Goal: Information Seeking & Learning: Find specific fact

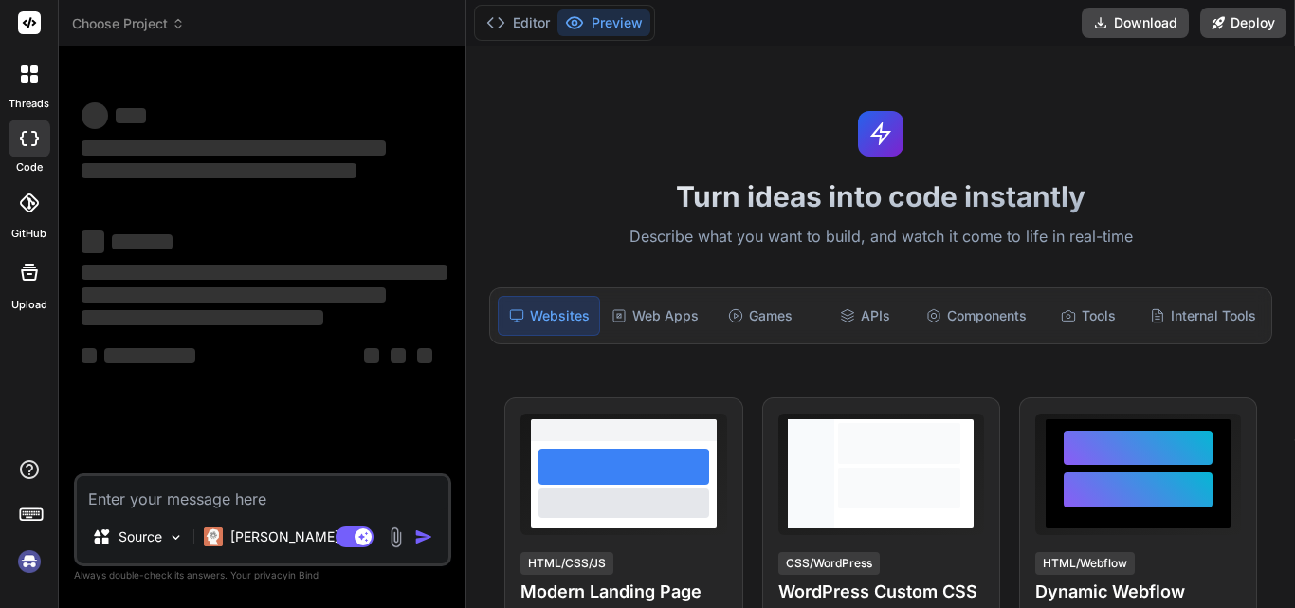
click at [211, 494] on textarea at bounding box center [263, 493] width 372 height 34
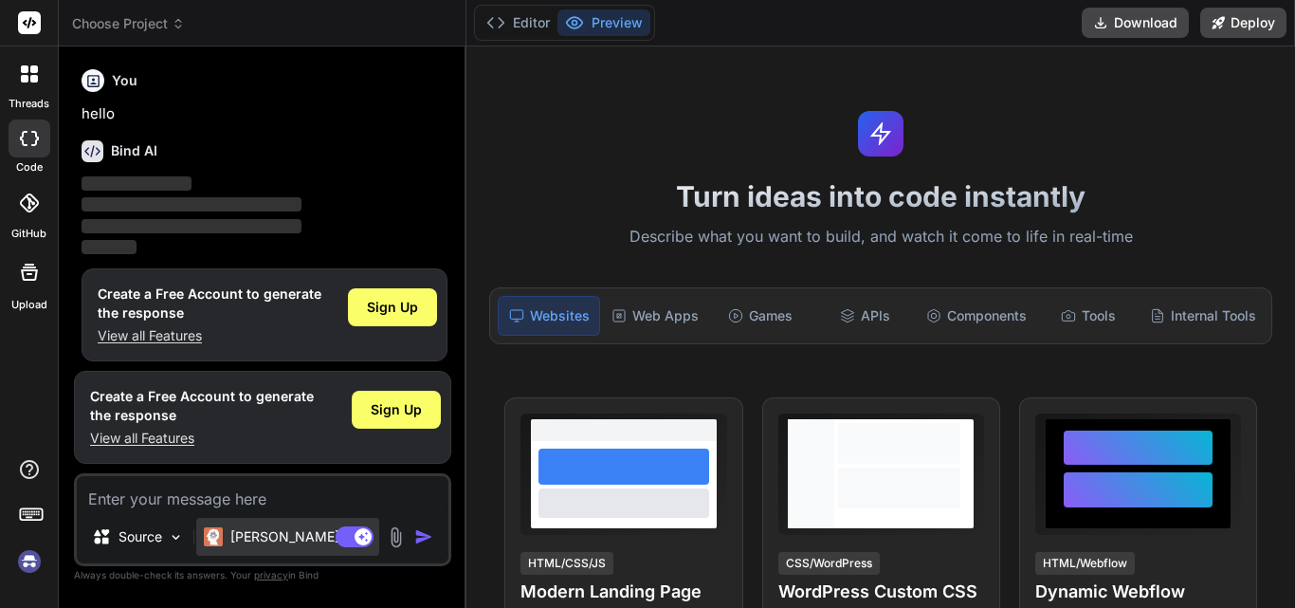
scroll to position [9, 0]
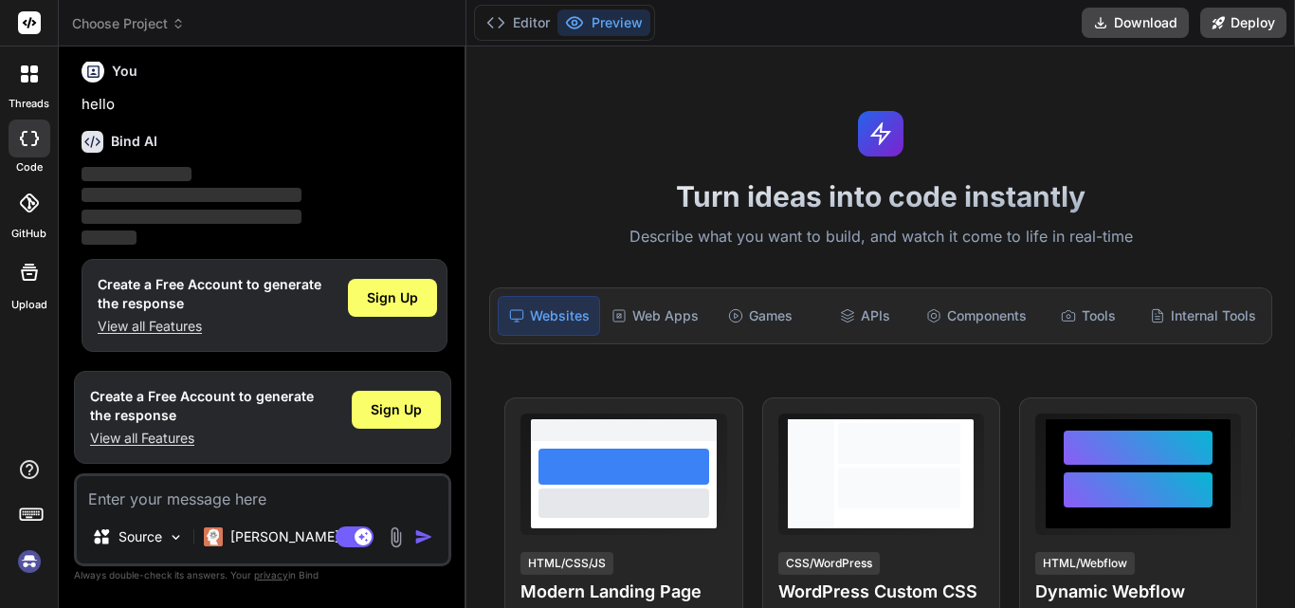
type textarea "x"
type textarea "W"
type textarea "x"
type textarea "Wh"
type textarea "x"
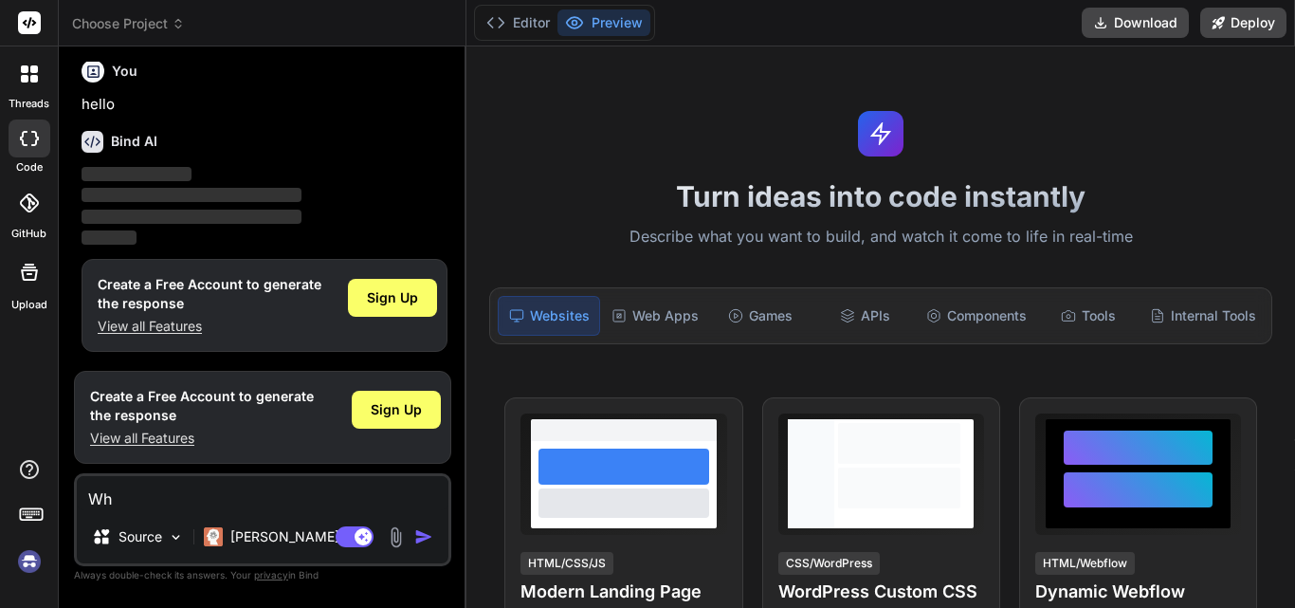
type textarea "Wha"
type textarea "x"
type textarea "What"
type textarea "x"
type textarea "What"
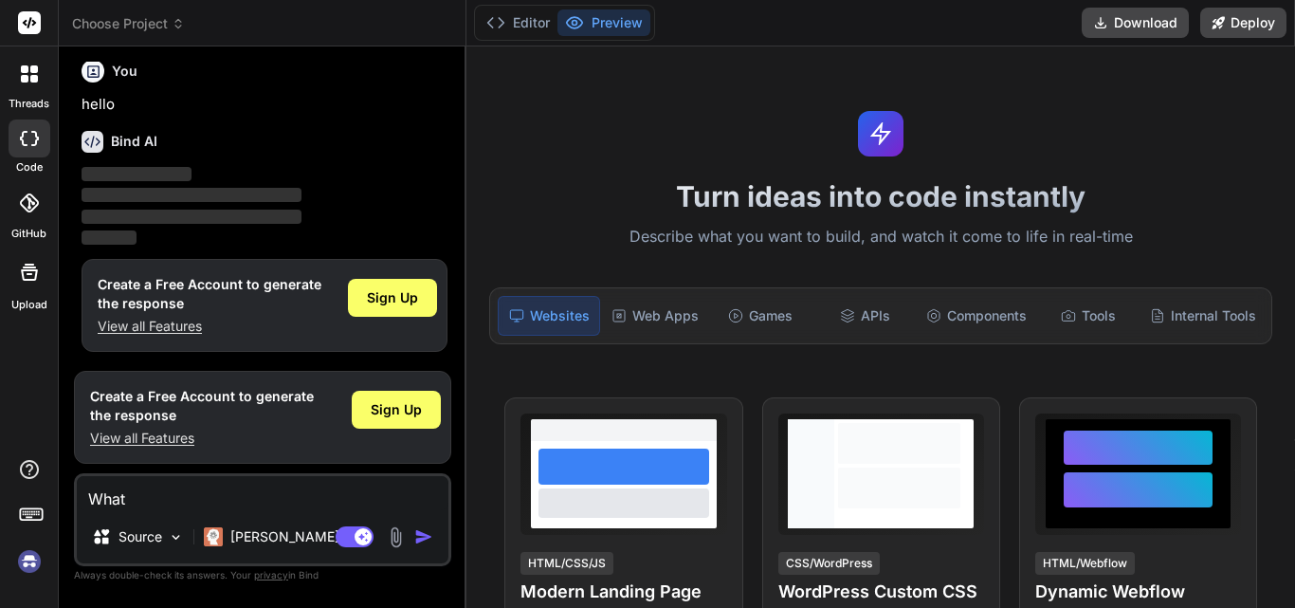
type textarea "x"
type textarea "What i"
type textarea "x"
type textarea "What is"
type textarea "x"
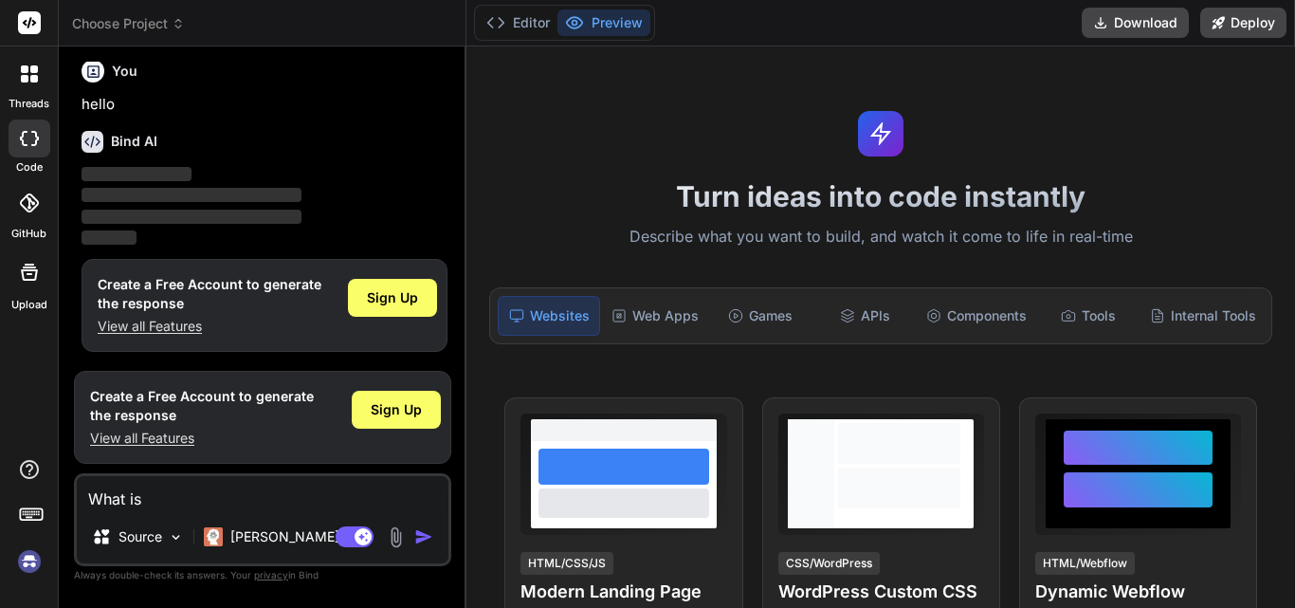
type textarea "What is"
type textarea "x"
type textarea "What is n"
type textarea "x"
type textarea "What is ne"
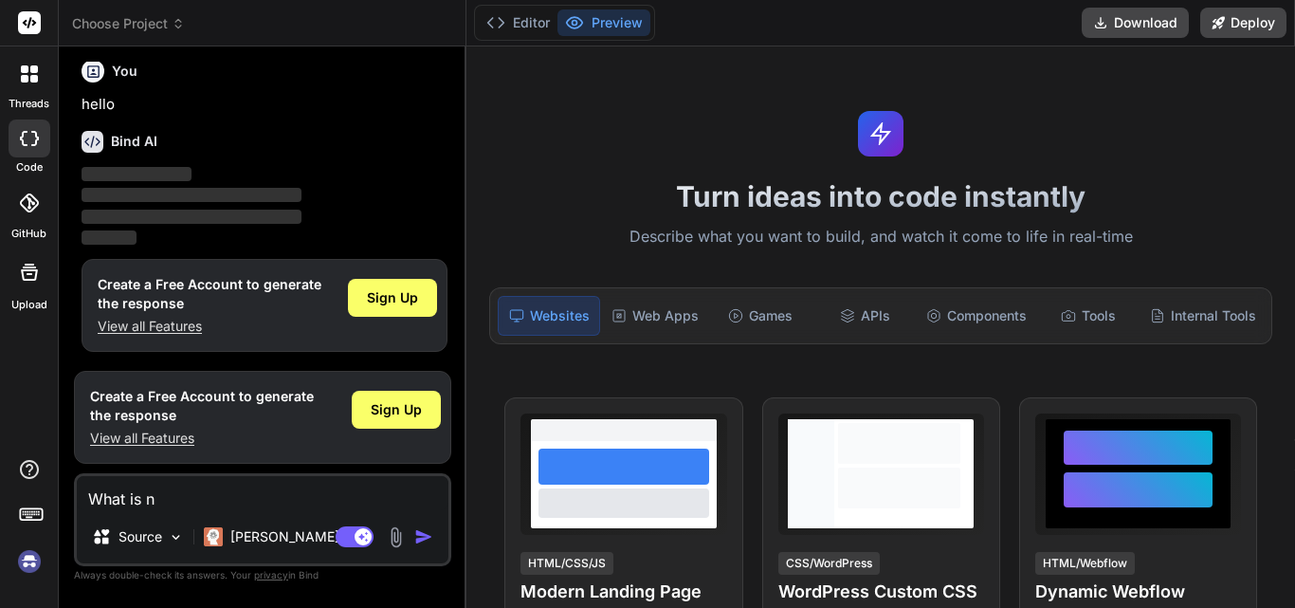
type textarea "x"
type textarea "What is net"
type textarea "x"
type textarea "What is nets"
type textarea "x"
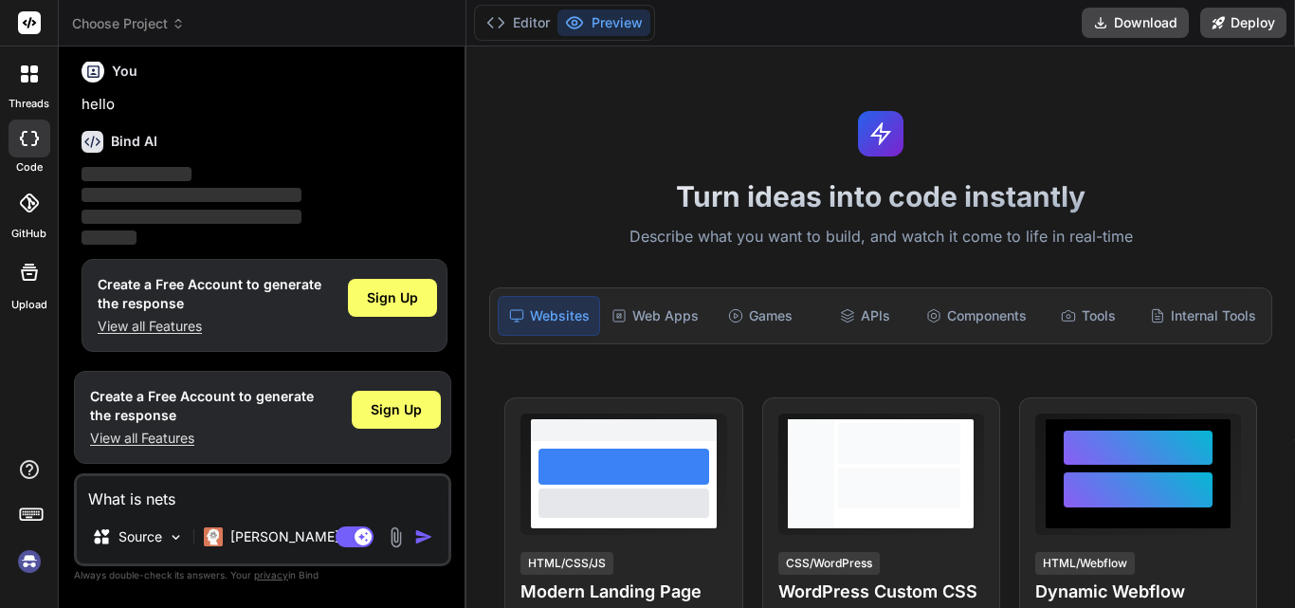
type textarea "What is netsu"
type textarea "x"
type textarea "What is netsuoi"
type textarea "x"
type textarea "What is netsuoit"
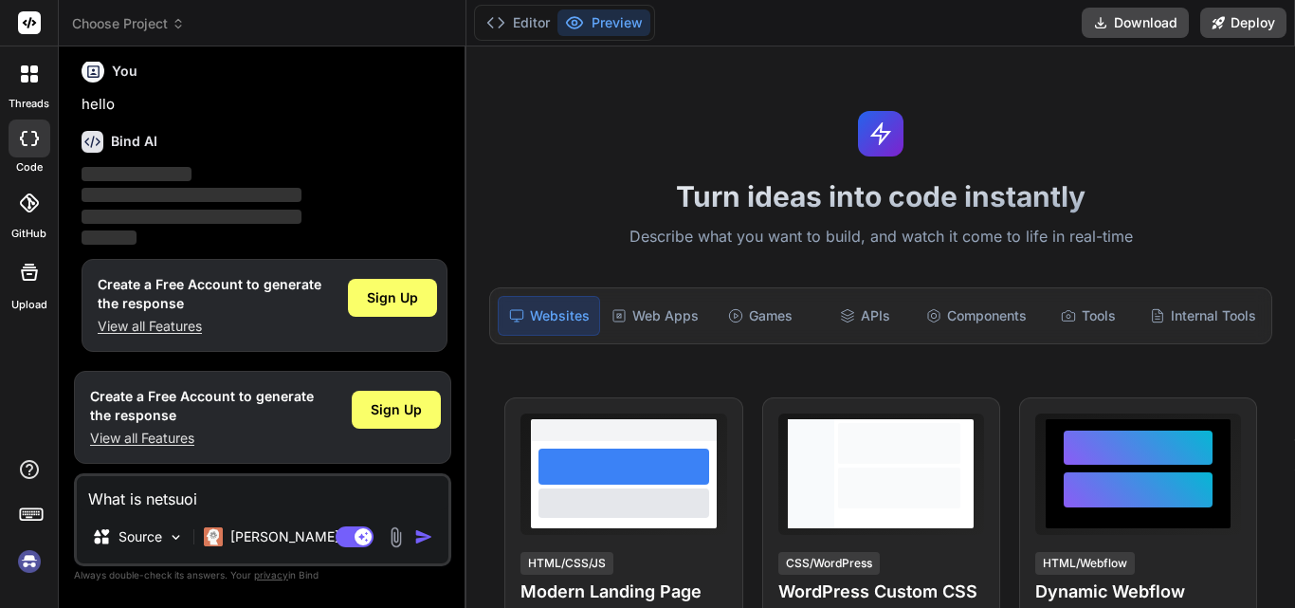
type textarea "x"
type textarea "What is netsuoity"
type textarea "x"
type textarea "What is netsuoitye"
type textarea "x"
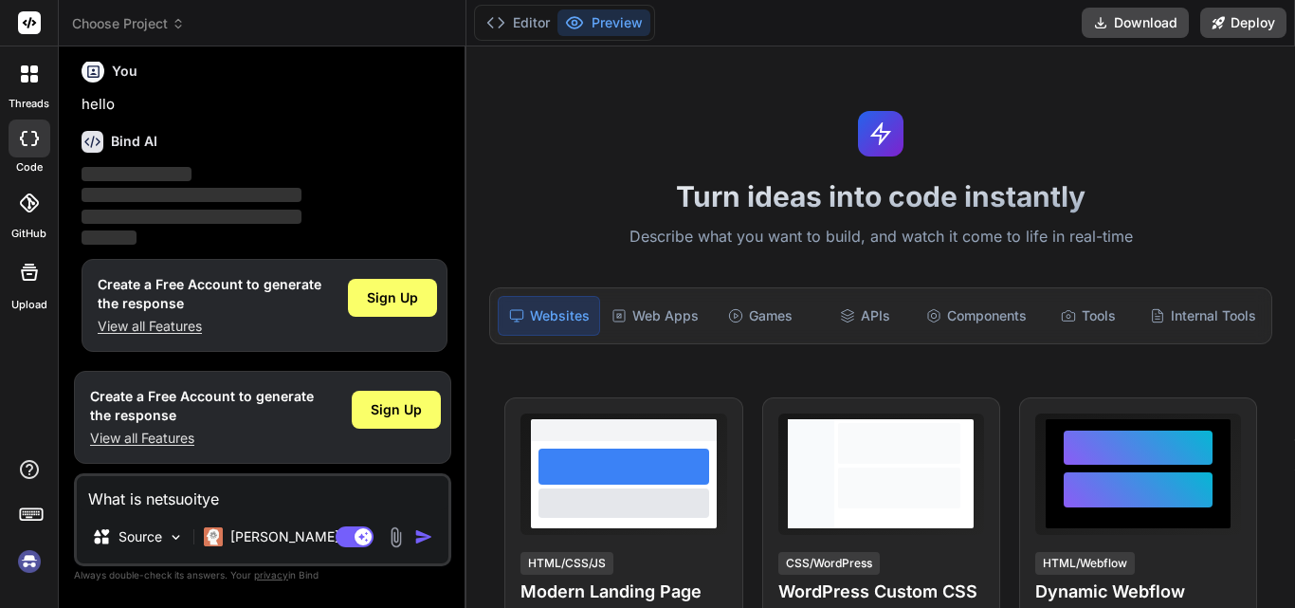
type textarea "What is netsuoity"
type textarea "x"
type textarea "What is netsuoit"
type textarea "x"
type textarea "What is netsuoi"
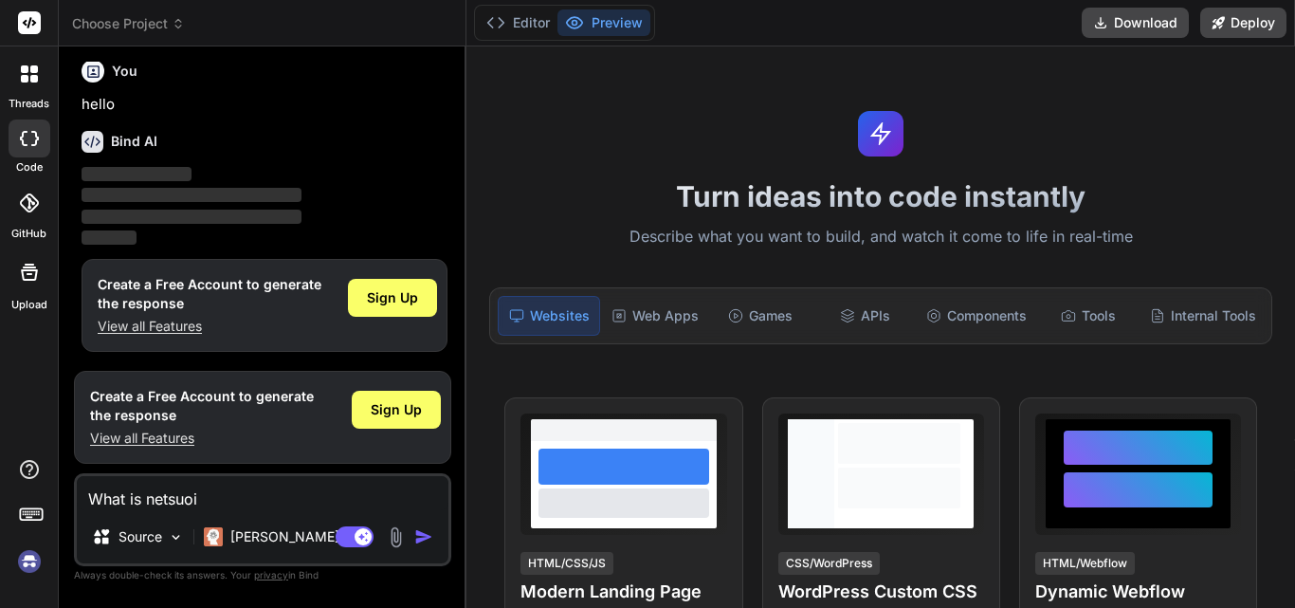
type textarea "x"
type textarea "What is netsuo"
type textarea "x"
type textarea "What is netsu"
type textarea "x"
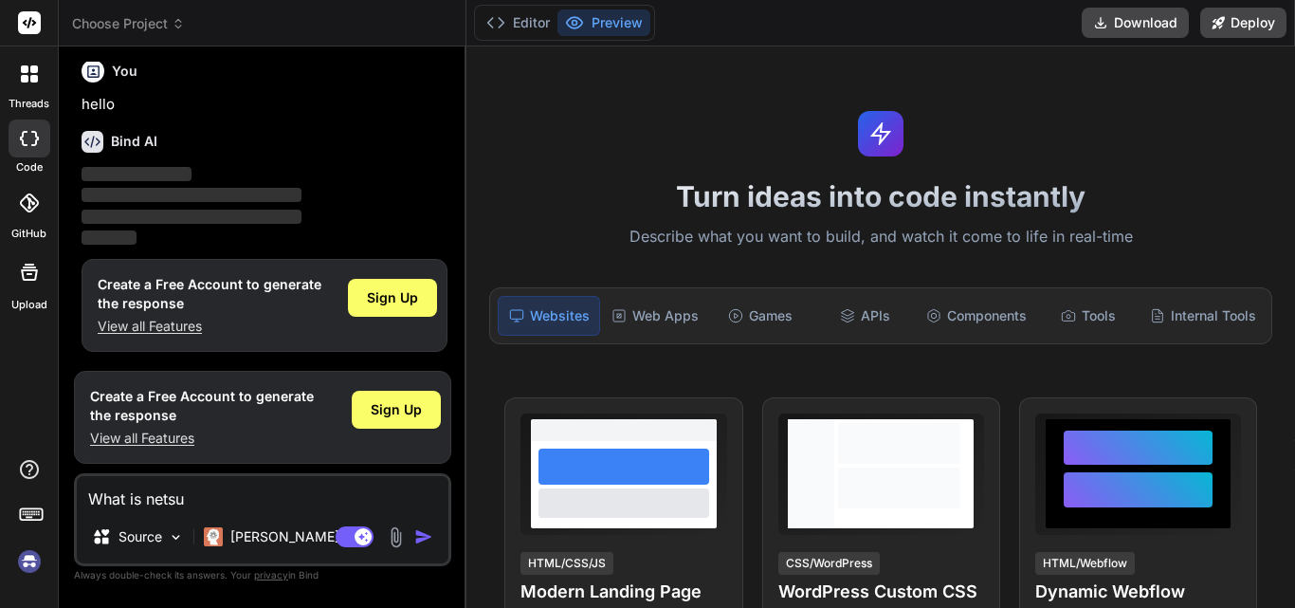
type textarea "What is netsui"
type textarea "x"
type textarea "What is netsuit"
type textarea "x"
type textarea "What is netsuite"
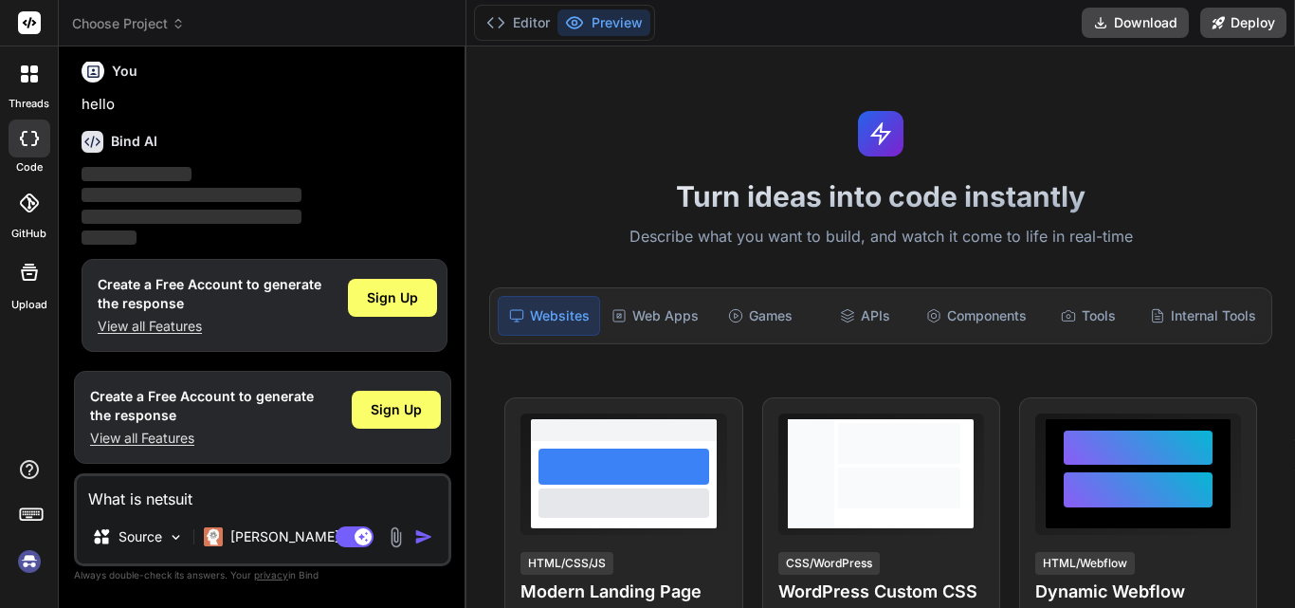
type textarea "x"
type textarea "What is netsuite"
click at [415, 537] on img "button" at bounding box center [423, 536] width 19 height 19
click at [416, 537] on img "button" at bounding box center [423, 536] width 19 height 19
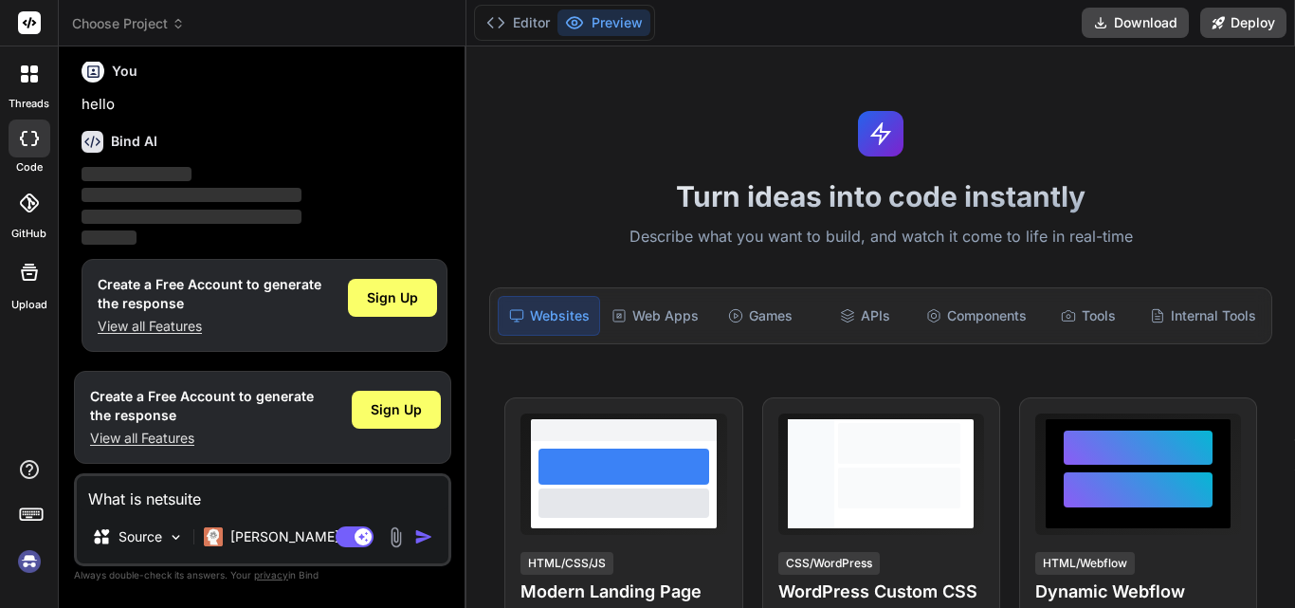
click at [416, 537] on img "button" at bounding box center [423, 536] width 19 height 19
click at [242, 489] on textarea "What is netsuite" at bounding box center [263, 493] width 372 height 34
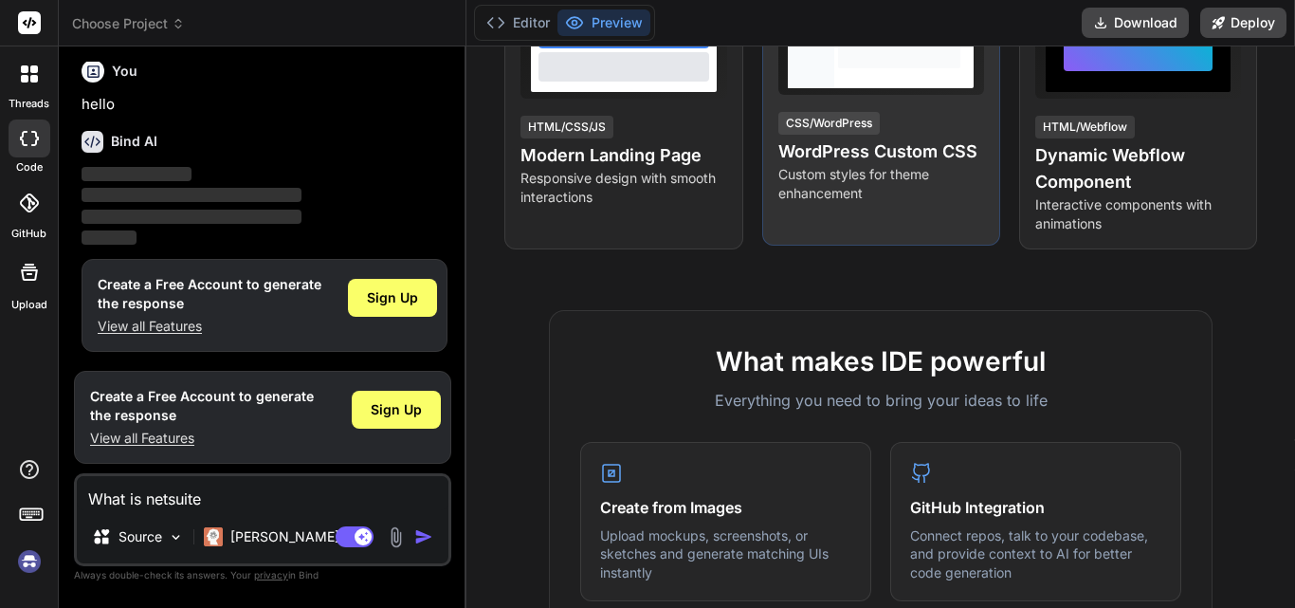
scroll to position [203, 0]
